Goal: Transaction & Acquisition: Purchase product/service

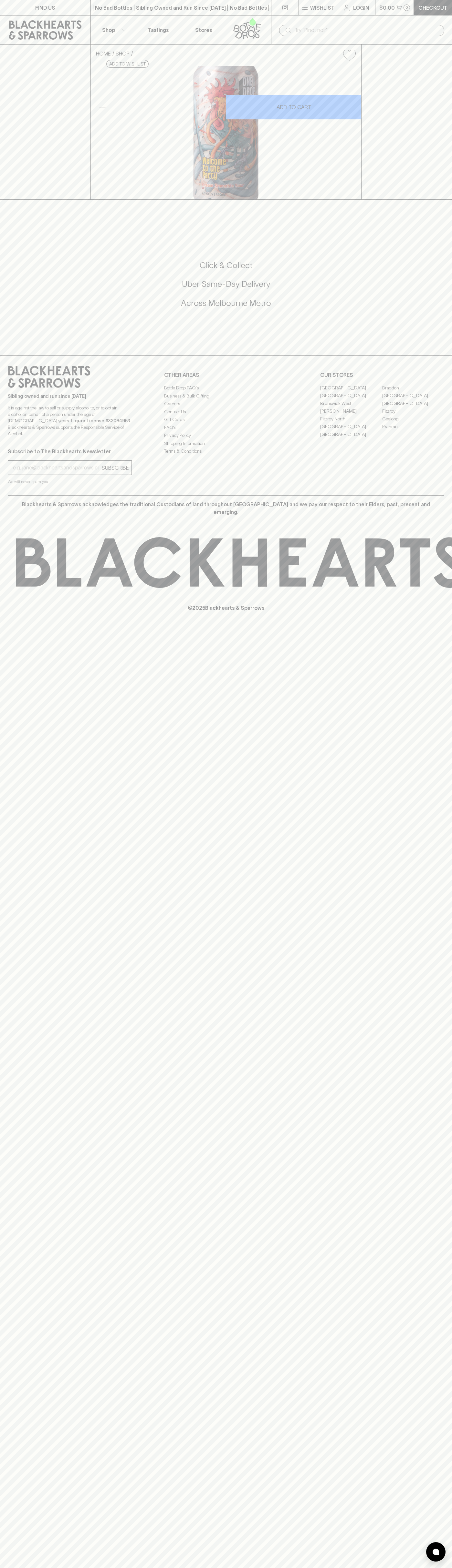
click at [351, 399] on link "[GEOGRAPHIC_DATA]" at bounding box center [351, 395] width 62 height 8
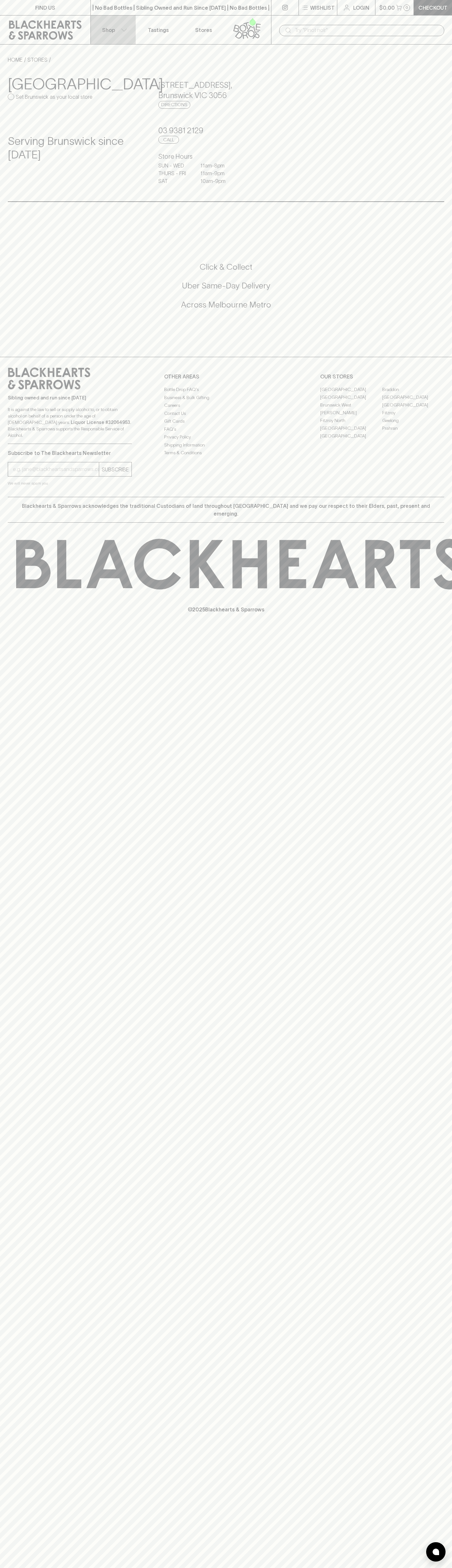
click at [133, 23] on button "Shop" at bounding box center [113, 29] width 45 height 29
click at [435, 1547] on div at bounding box center [436, 1552] width 19 height 19
click at [225, 1567] on html "FIND US | No Bad Bottles | Sibling Owned and Run Since 2006 | No Bad Bottles | …" at bounding box center [226, 784] width 452 height 1568
click at [13, 289] on div at bounding box center [226, 784] width 452 height 1568
